Goal: Use online tool/utility: Utilize a website feature to perform a specific function

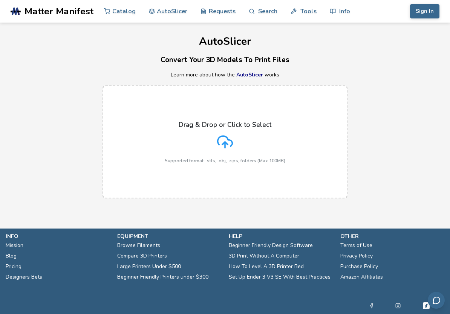
click at [251, 126] on p "Drag & Drop or Click to Select" at bounding box center [225, 125] width 93 height 8
click at [0, 0] on input "Drag & Drop or Click to Select Supported format: .stls, .obj, .zips, folders (M…" at bounding box center [0, 0] width 0 height 0
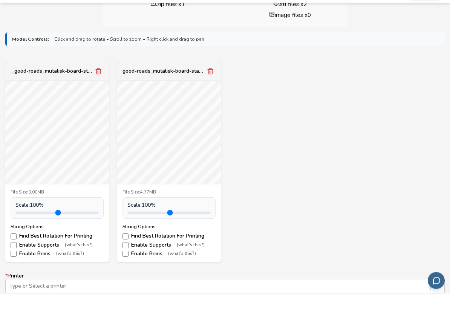
scroll to position [224, 0]
click at [24, 88] on div "._good-roads_mutalisk-board-stand.stl" at bounding box center [52, 91] width 83 height 6
click at [182, 82] on div "good-roads_mutalisk-board-stand.stl" at bounding box center [169, 91] width 104 height 19
click at [97, 86] on button "Remove model" at bounding box center [98, 91] width 11 height 11
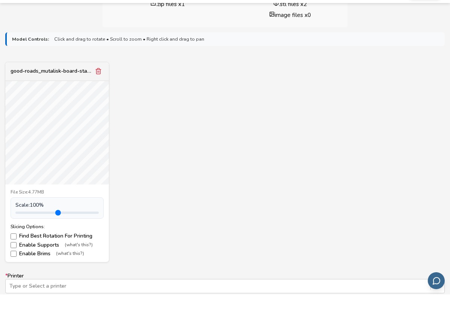
click at [41, 219] on div "File Size: 4.77MB Scale: 100 % Slicing Options: Find Best Rotation For Printing…" at bounding box center [57, 243] width 104 height 78
type input "***"
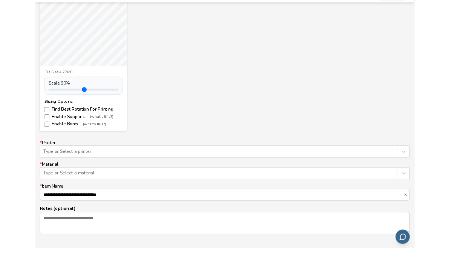
scroll to position [343, 0]
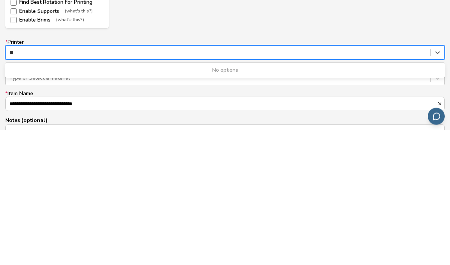
type input "*"
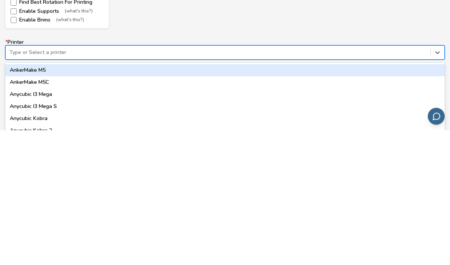
type input "*"
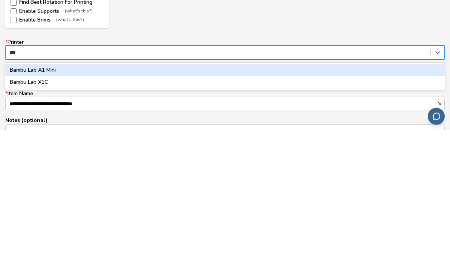
scroll to position [0, 0]
click at [12, 199] on div "Bambu Lab A1 Mini" at bounding box center [225, 205] width 440 height 12
type input "***"
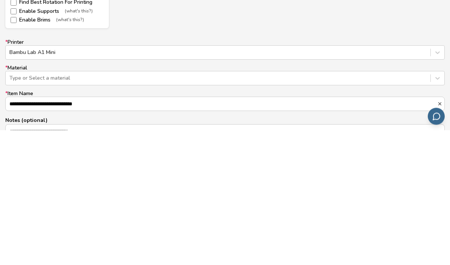
scroll to position [446, 0]
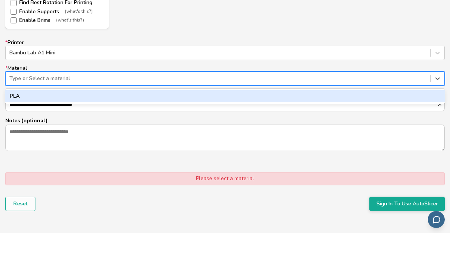
click at [15, 122] on div "PLA" at bounding box center [225, 128] width 440 height 12
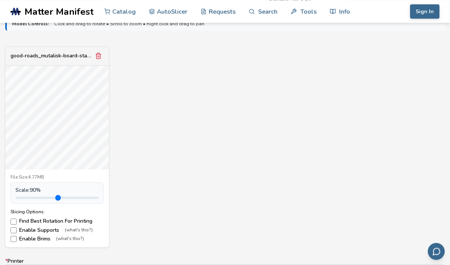
scroll to position [259, 0]
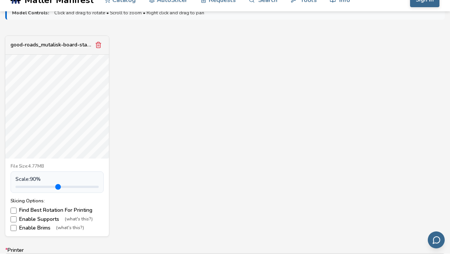
click at [28, 187] on span "Scale: 90 %" at bounding box center [27, 190] width 25 height 6
type input "***"
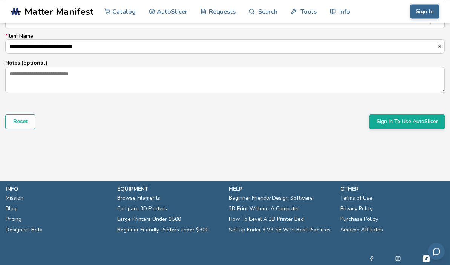
scroll to position [537, 0]
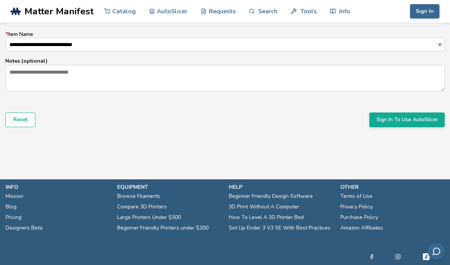
click at [404, 120] on button "Sign In To Use AutoSlicer" at bounding box center [406, 119] width 75 height 14
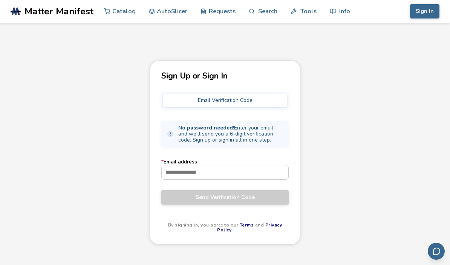
click at [263, 169] on input "* Email address" at bounding box center [225, 172] width 127 height 14
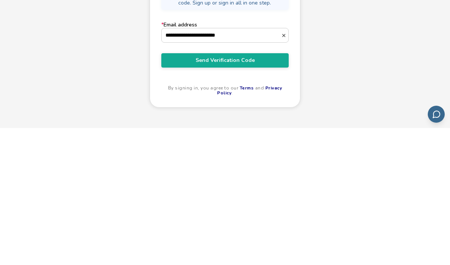
scroll to position [105, 0]
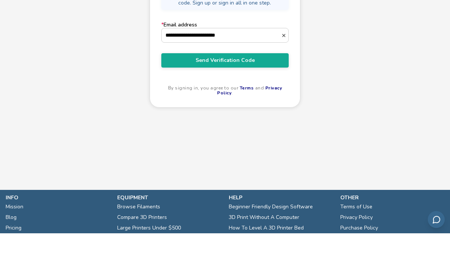
click at [254, 60] on input "**********" at bounding box center [222, 67] width 120 height 14
type input "**********"
click at [273, 85] on button "Send Verification Code" at bounding box center [224, 92] width 127 height 14
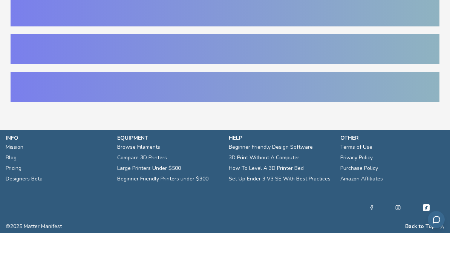
scroll to position [0, 0]
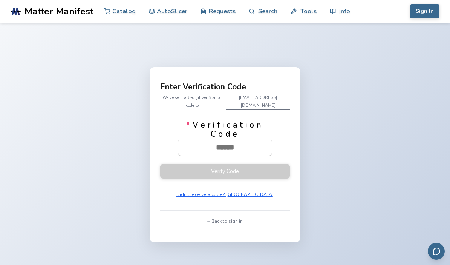
click at [235, 155] on input "* Verification Code" at bounding box center [225, 147] width 94 height 17
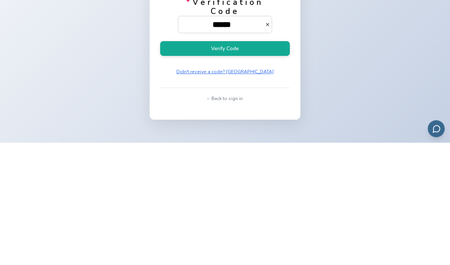
type input "******"
click at [266, 164] on button "Verify Code" at bounding box center [225, 171] width 130 height 15
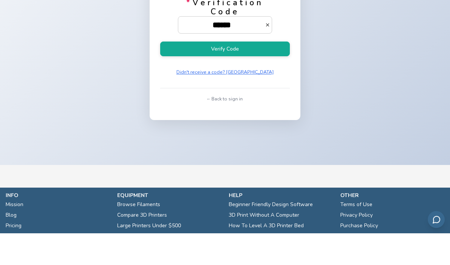
scroll to position [0, 0]
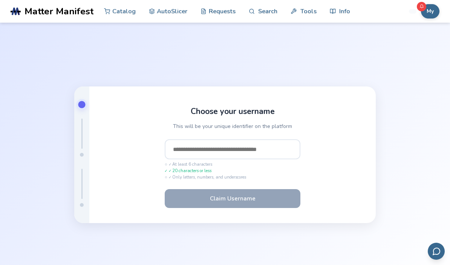
click at [233, 159] on input "text" at bounding box center [233, 149] width 136 height 20
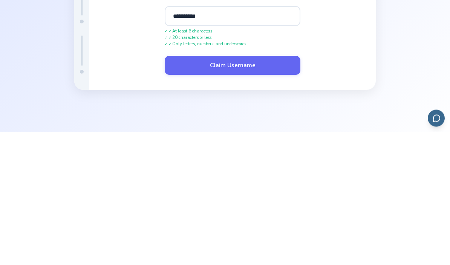
type input "**********"
click at [262, 189] on button "Claim Username" at bounding box center [233, 198] width 136 height 19
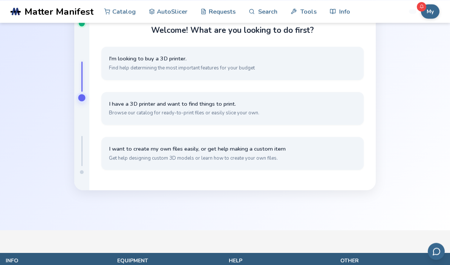
scroll to position [57, 0]
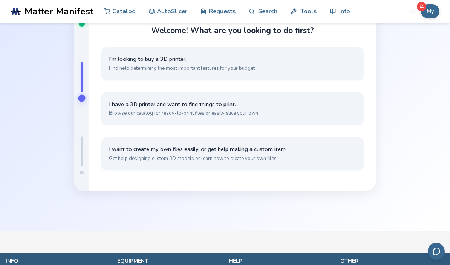
click at [342, 124] on button "I have a 3D printer and want to find things to print. Browse our catalog for re…" at bounding box center [232, 108] width 262 height 33
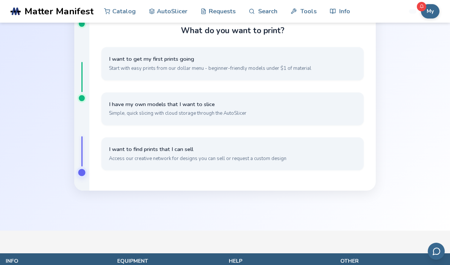
click at [335, 155] on button "I want to find prints that I can sell Access our creative network for designs y…" at bounding box center [232, 153] width 262 height 33
click at [340, 117] on span "Simple, quick slicing with cloud storage through the AutoSlicer" at bounding box center [232, 113] width 247 height 7
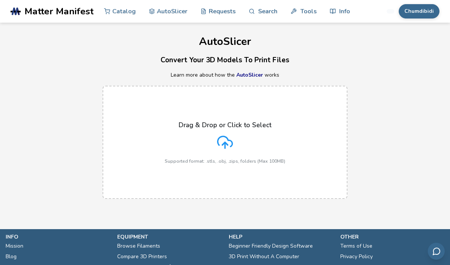
click at [228, 139] on icon at bounding box center [225, 141] width 15 height 10
click at [0, 0] on input "Drag & Drop or Click to Select Supported format: .stls, .obj, .zips, folders (M…" at bounding box center [0, 0] width 0 height 0
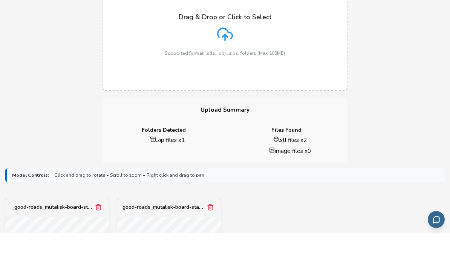
scroll to position [94, 0]
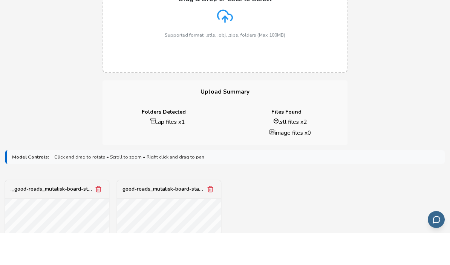
click at [178, 218] on div "good-roads_mutalisk-board-stand.stl" at bounding box center [164, 221] width 83 height 6
click at [94, 215] on button "Remove model" at bounding box center [98, 220] width 11 height 11
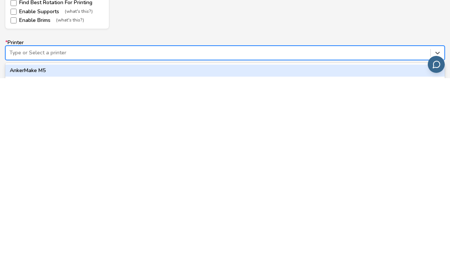
scroll to position [294, 0]
click at [9, 248] on div "Bambu Lab A1 Mini" at bounding box center [225, 254] width 440 height 12
type input "***"
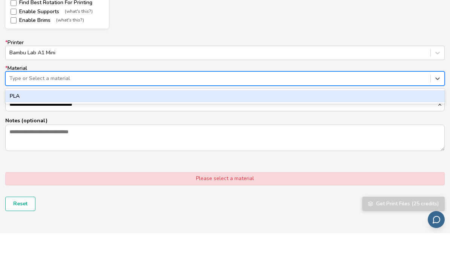
click at [8, 122] on div "PLA" at bounding box center [225, 128] width 440 height 12
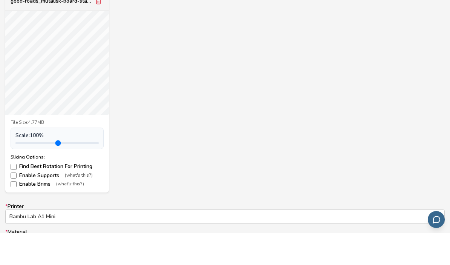
scroll to position [284, 0]
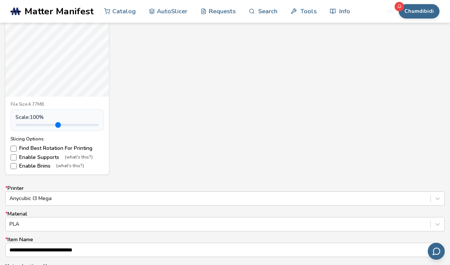
scroll to position [323, 0]
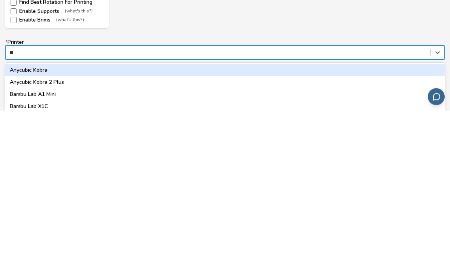
click at [14, 243] on div "Bambu Lab A1 Mini" at bounding box center [225, 249] width 440 height 12
type input "**"
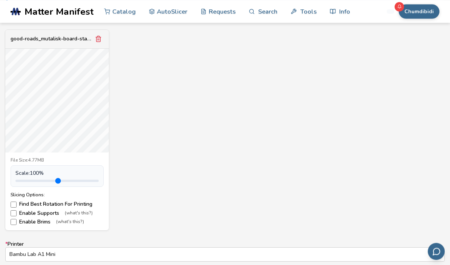
scroll to position [276, 0]
click at [29, 180] on input "range" at bounding box center [56, 181] width 83 height 2
click at [28, 175] on span "Scale: 90 %" at bounding box center [27, 173] width 25 height 6
click at [26, 182] on input "range" at bounding box center [56, 181] width 83 height 2
type input "***"
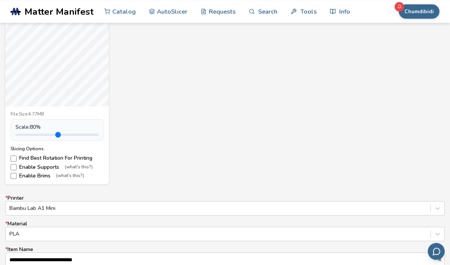
scroll to position [280, 0]
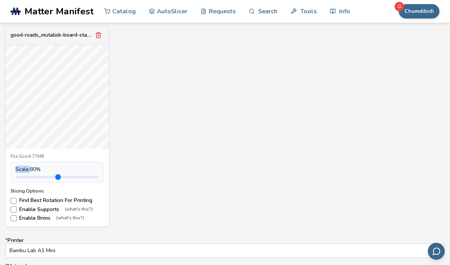
click at [328, 160] on div "good-roads_mutalisk-board-stand.stl File Size: 4.77MB Scale: 80 % Slicing Optio…" at bounding box center [225, 126] width 440 height 201
click at [320, 154] on div "good-roads_mutalisk-board-stand.stl File Size: 4.77MB Scale: 80 % Slicing Optio…" at bounding box center [225, 126] width 440 height 201
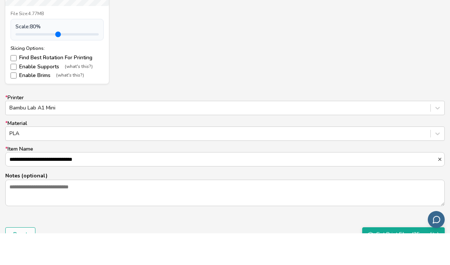
scroll to position [392, 0]
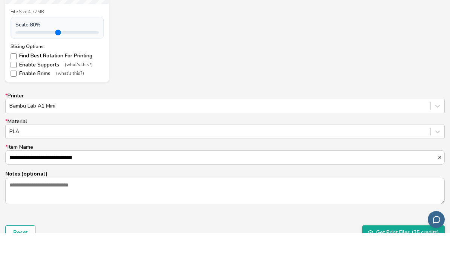
click at [396, 257] on button "Get Print Files (25 credits)" at bounding box center [403, 264] width 83 height 14
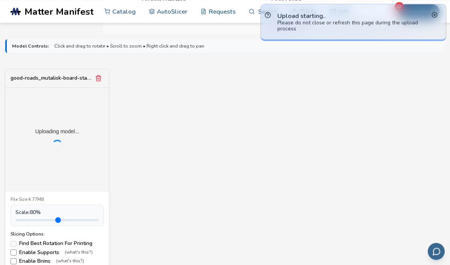
scroll to position [236, 0]
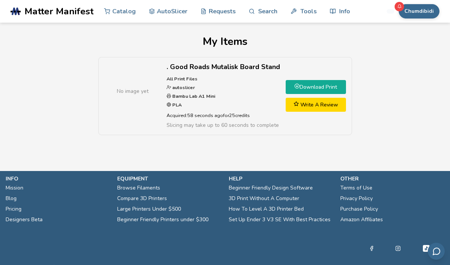
click at [334, 87] on link "Download Print" at bounding box center [316, 87] width 60 height 14
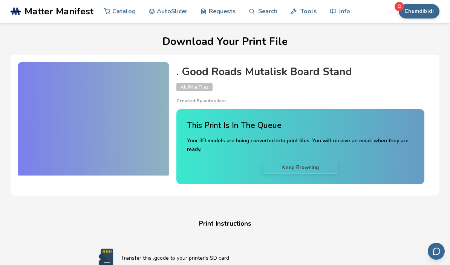
click at [320, 164] on link "Keep Browsing" at bounding box center [300, 167] width 75 height 12
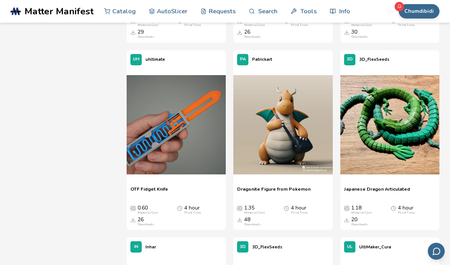
scroll to position [1519, 0]
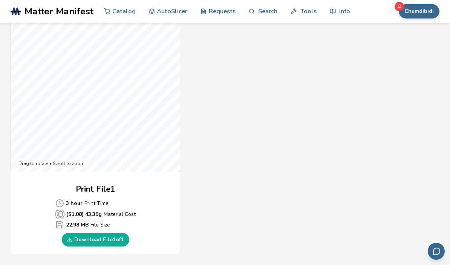
scroll to position [223, 0]
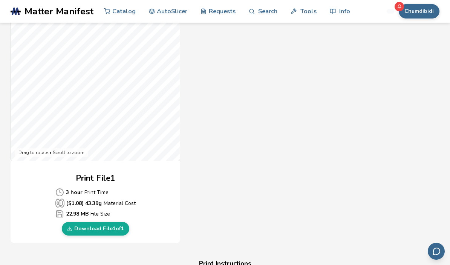
click at [91, 229] on link "Download File 1 of 1" at bounding box center [95, 229] width 67 height 14
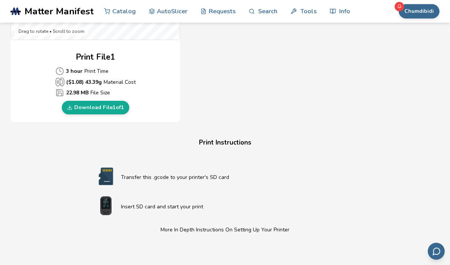
scroll to position [342, 0]
